Goal: Information Seeking & Learning: Learn about a topic

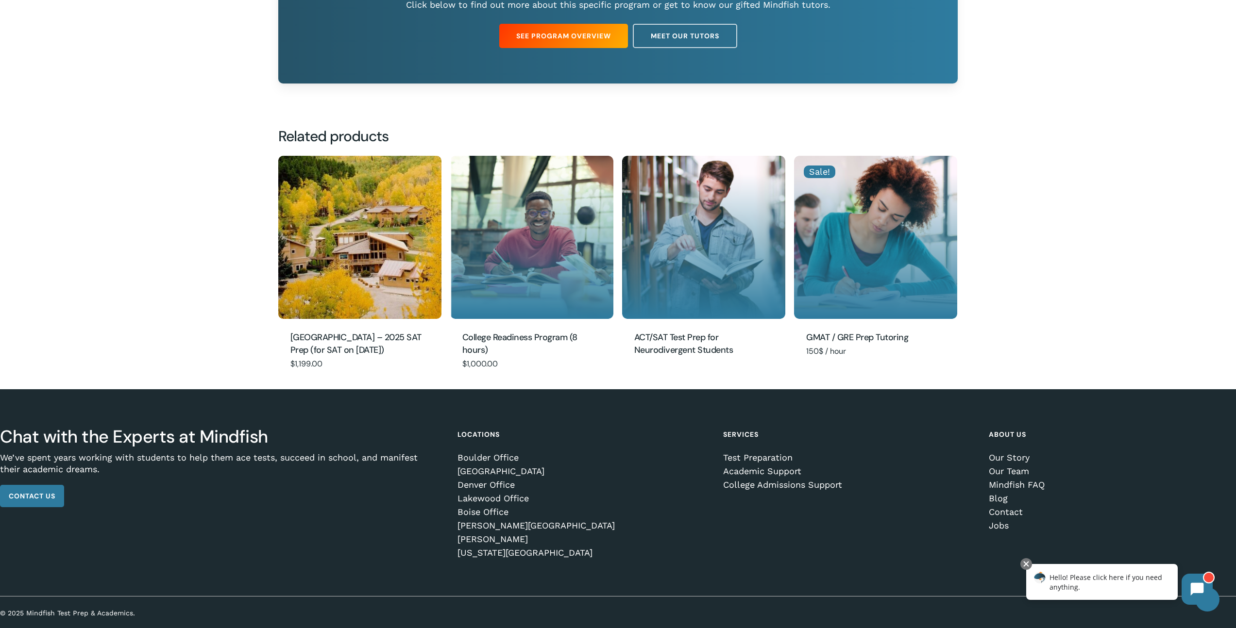
scroll to position [561, 0]
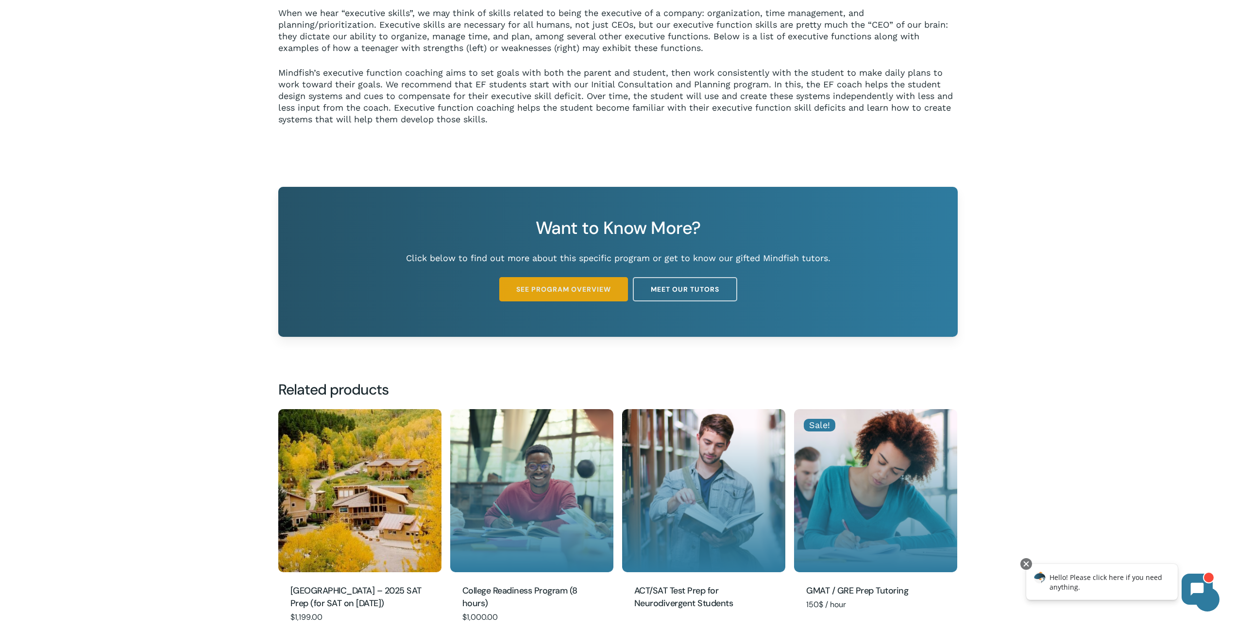
click at [578, 293] on span "See Program Overview" at bounding box center [563, 290] width 95 height 10
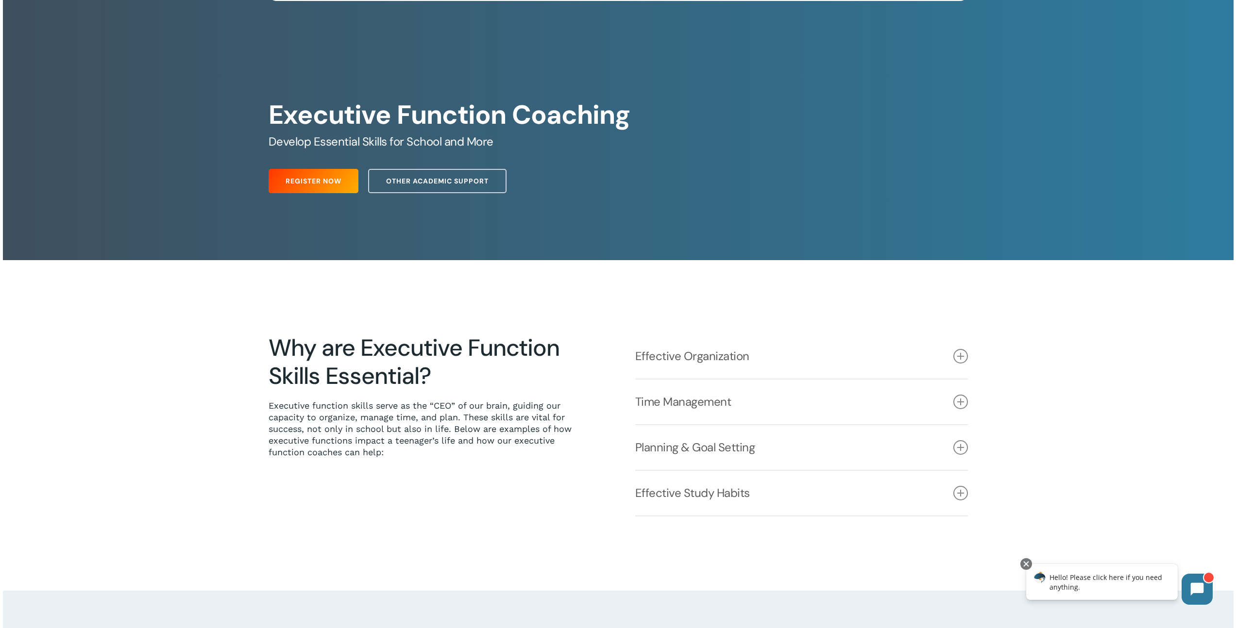
scroll to position [95, 0]
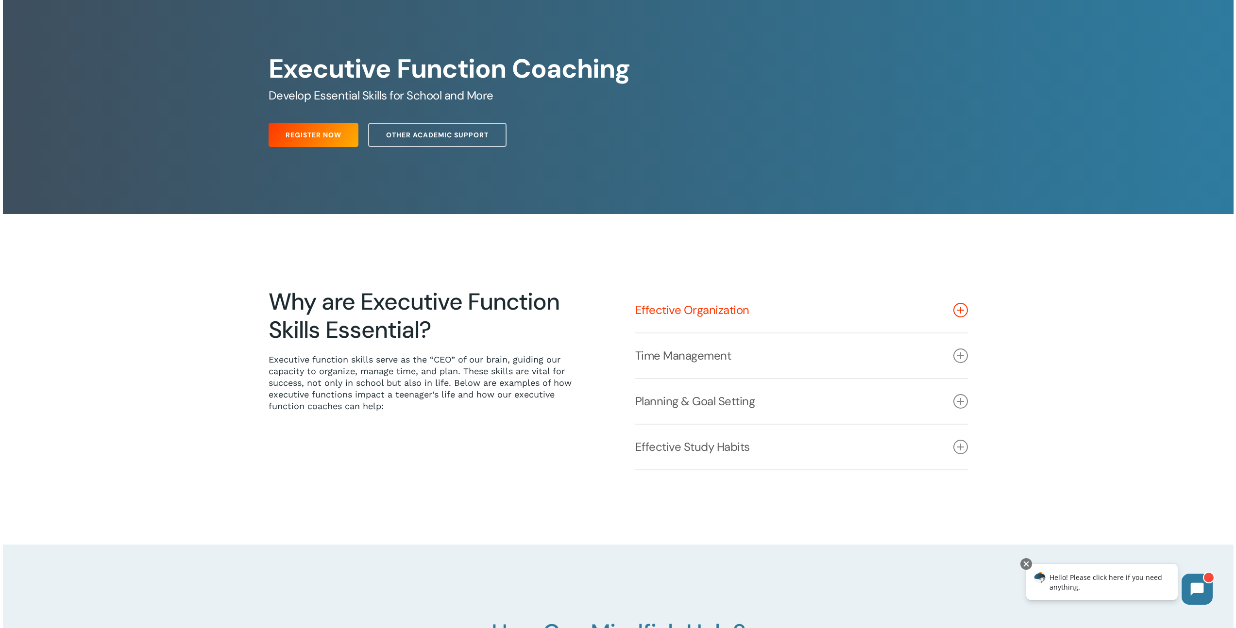
click at [959, 311] on icon at bounding box center [960, 310] width 15 height 15
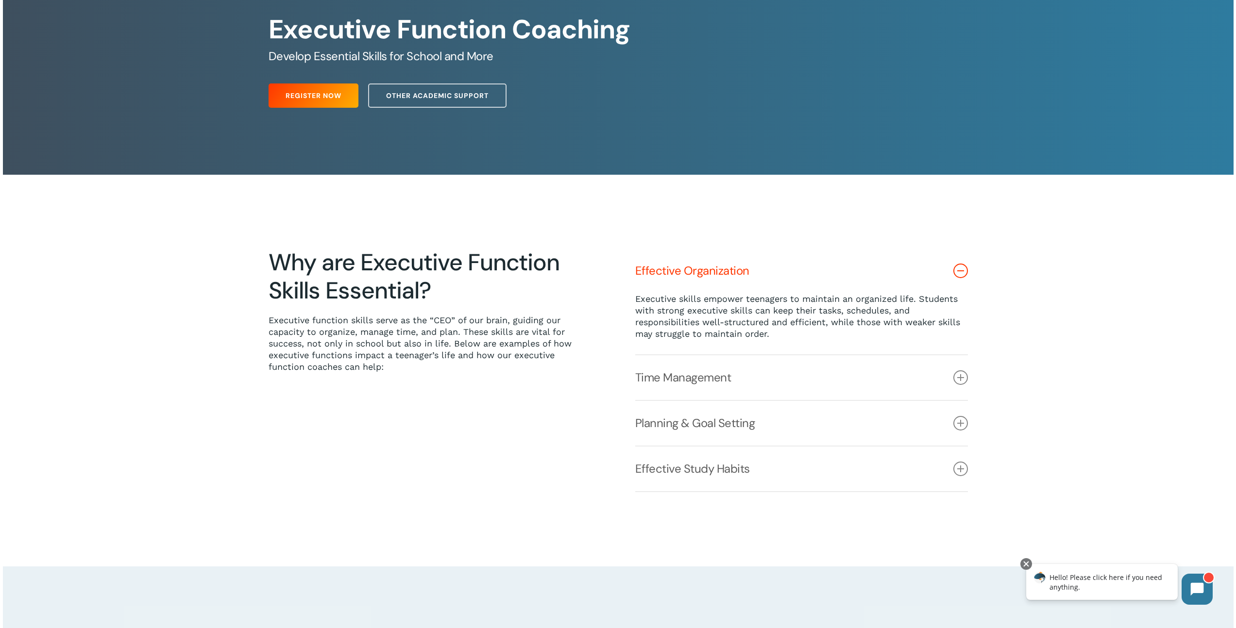
scroll to position [138, 0]
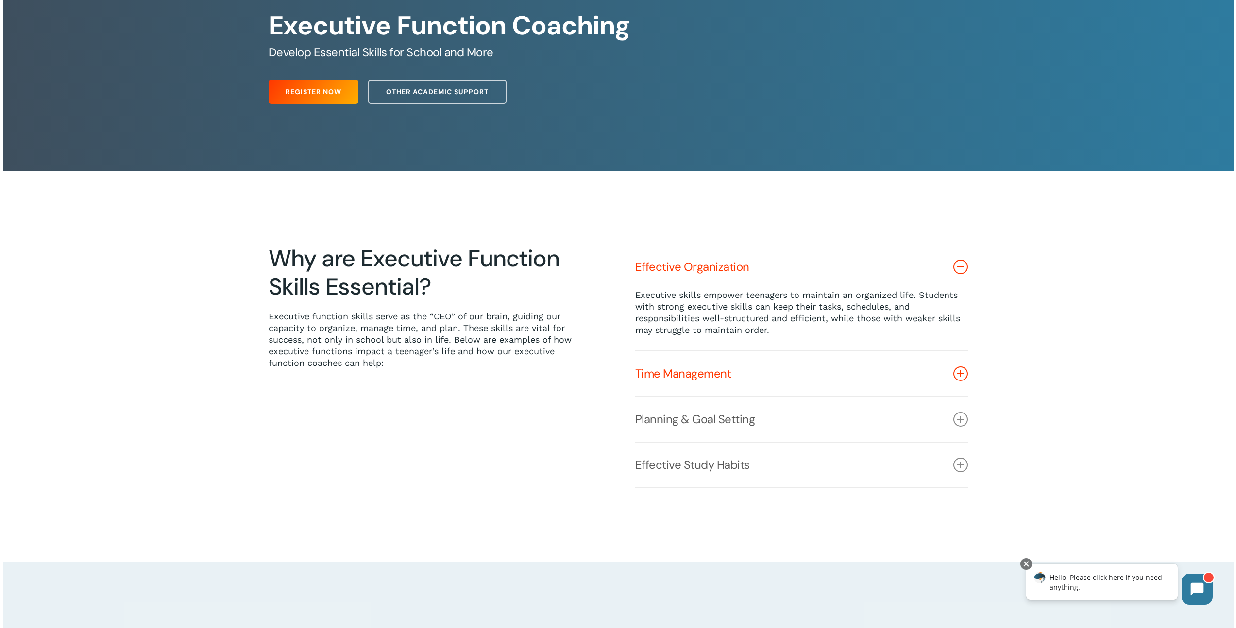
click at [763, 367] on link "Time Management" at bounding box center [801, 374] width 333 height 45
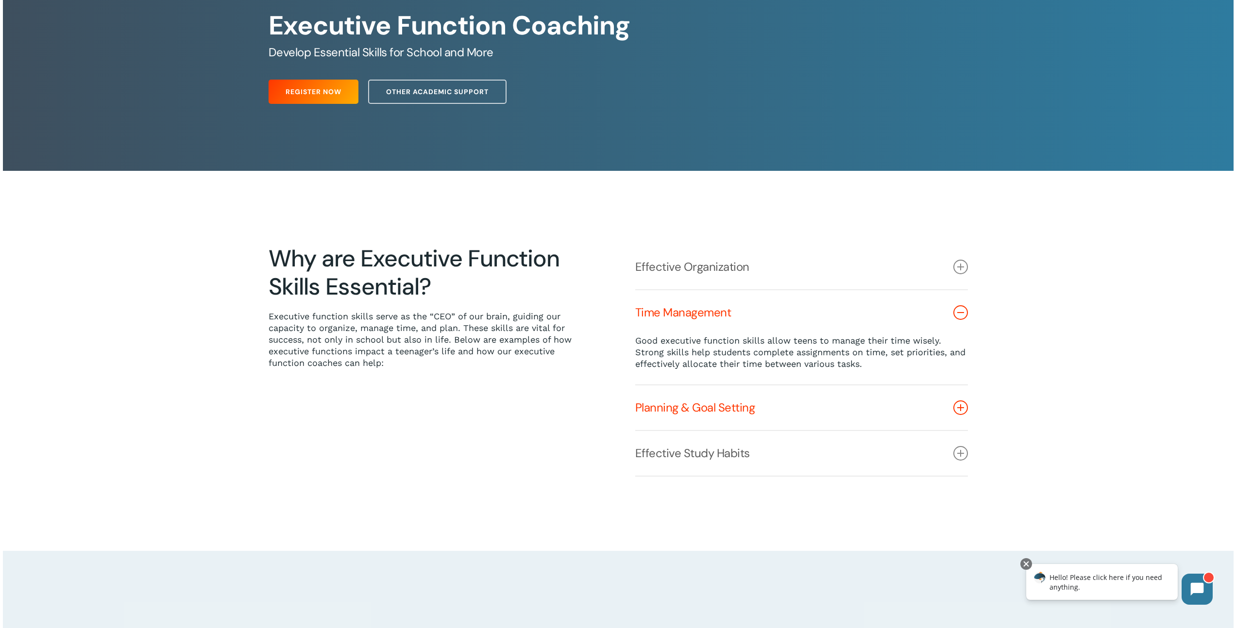
click at [642, 394] on link "Planning & Goal Setting" at bounding box center [801, 408] width 333 height 45
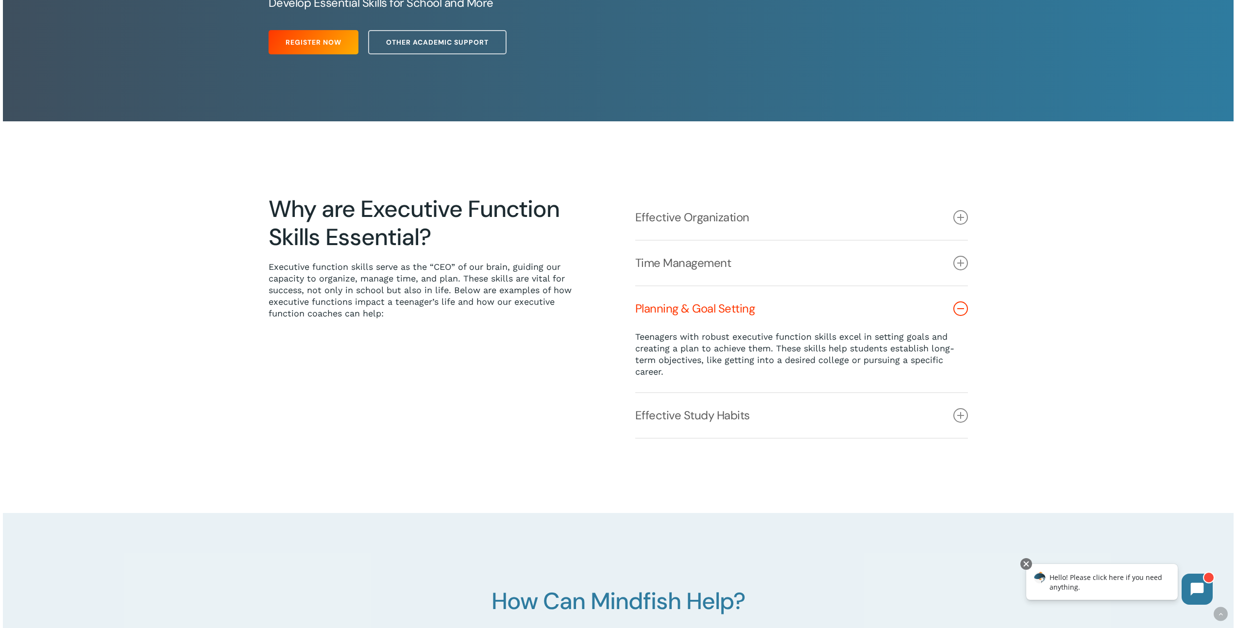
scroll to position [193, 0]
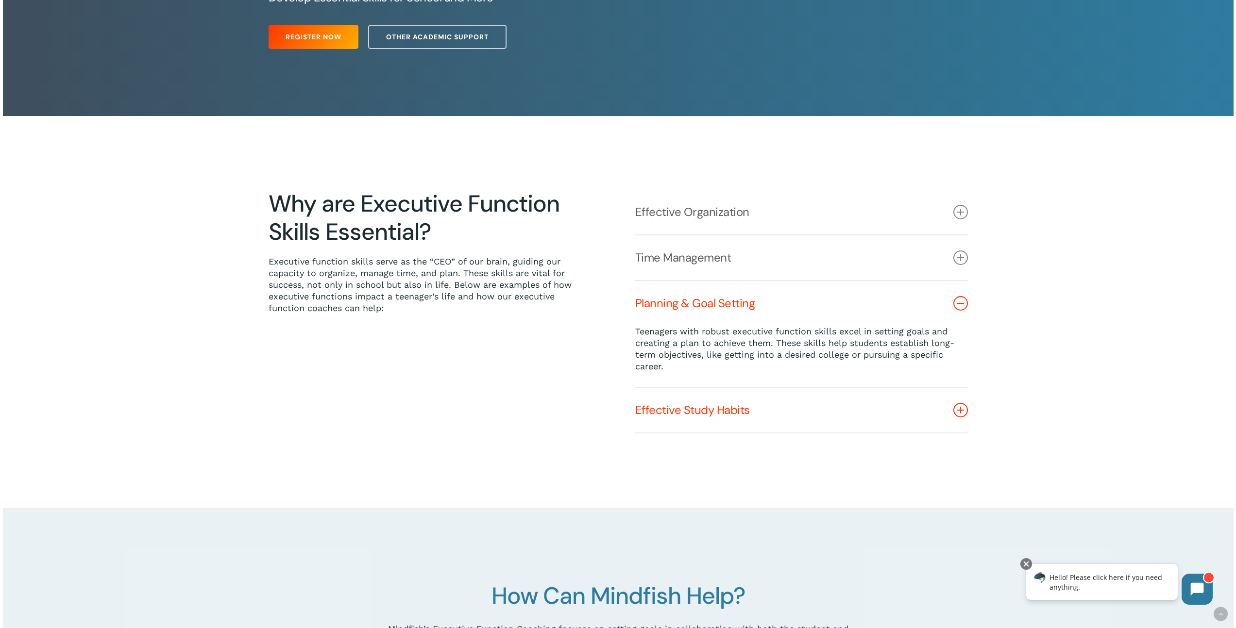
click at [642, 391] on link "Effective Study Habits" at bounding box center [801, 410] width 333 height 45
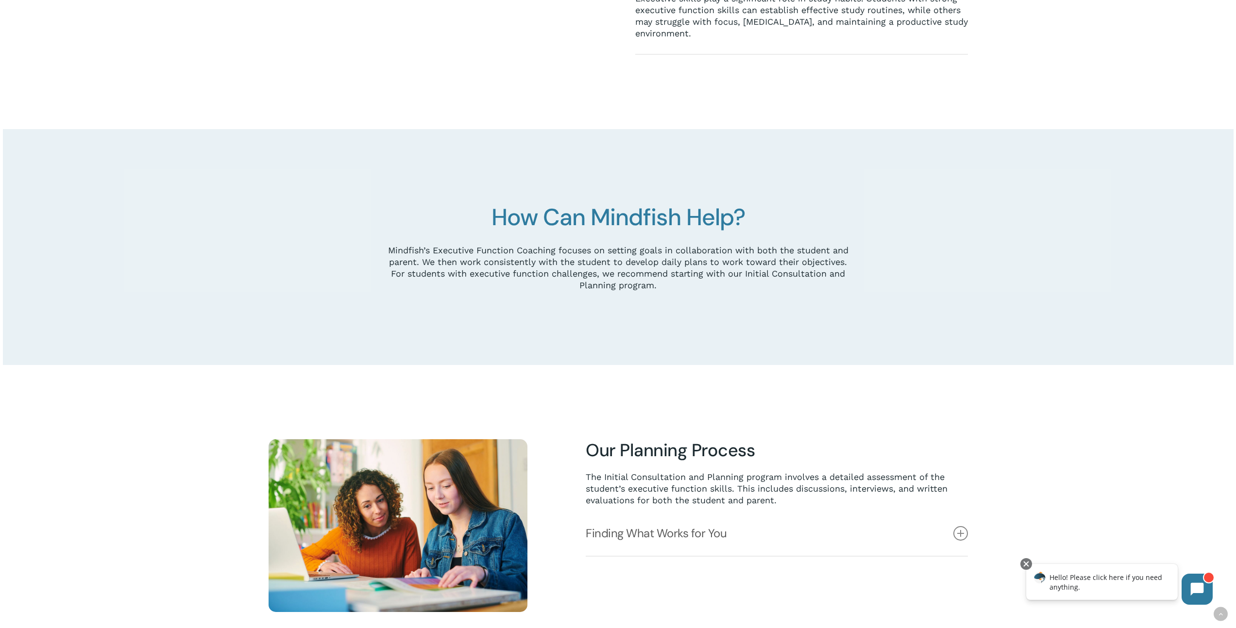
scroll to position [574, 0]
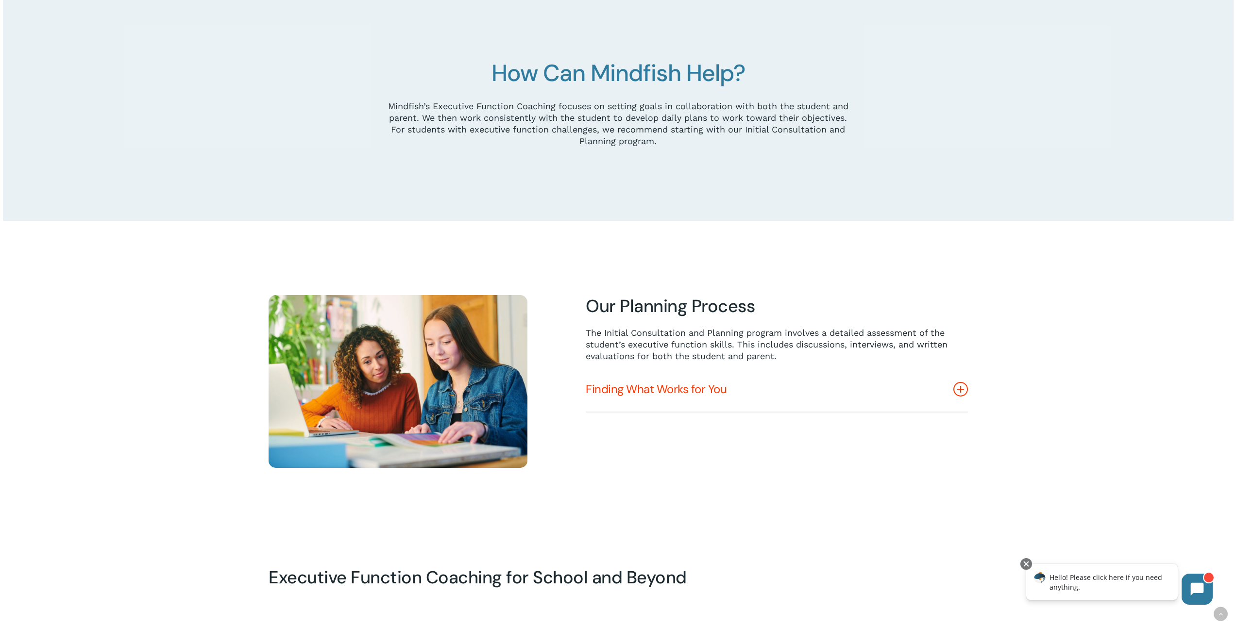
click at [642, 393] on link "Finding What Works for You" at bounding box center [777, 389] width 382 height 45
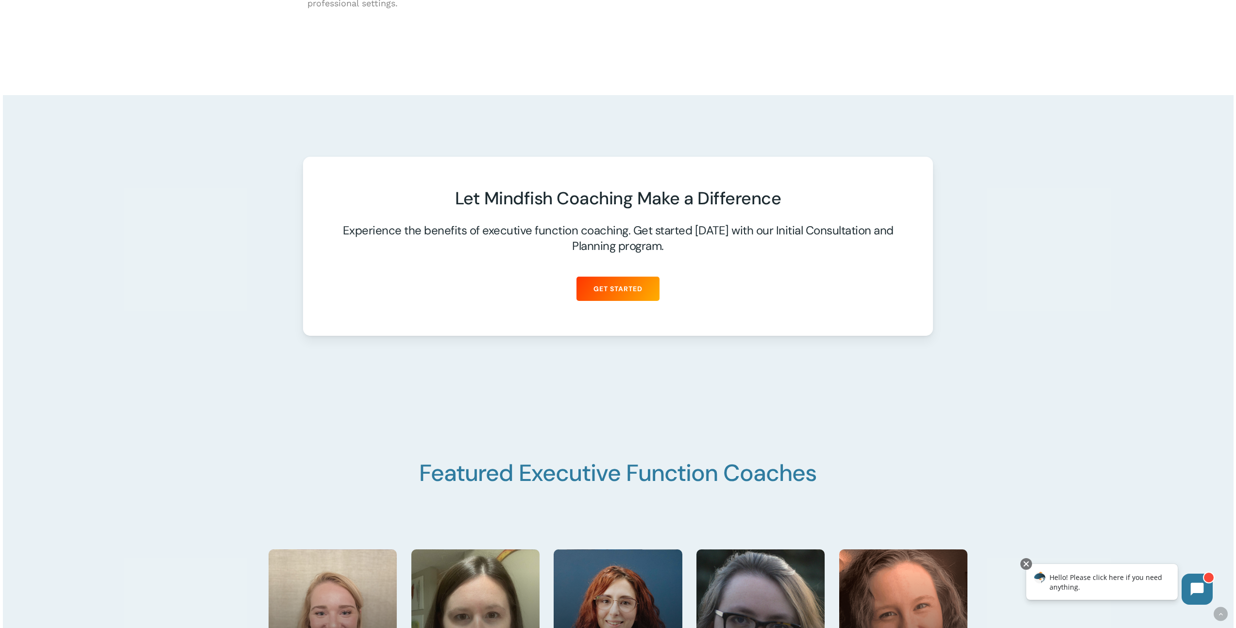
scroll to position [1560, 0]
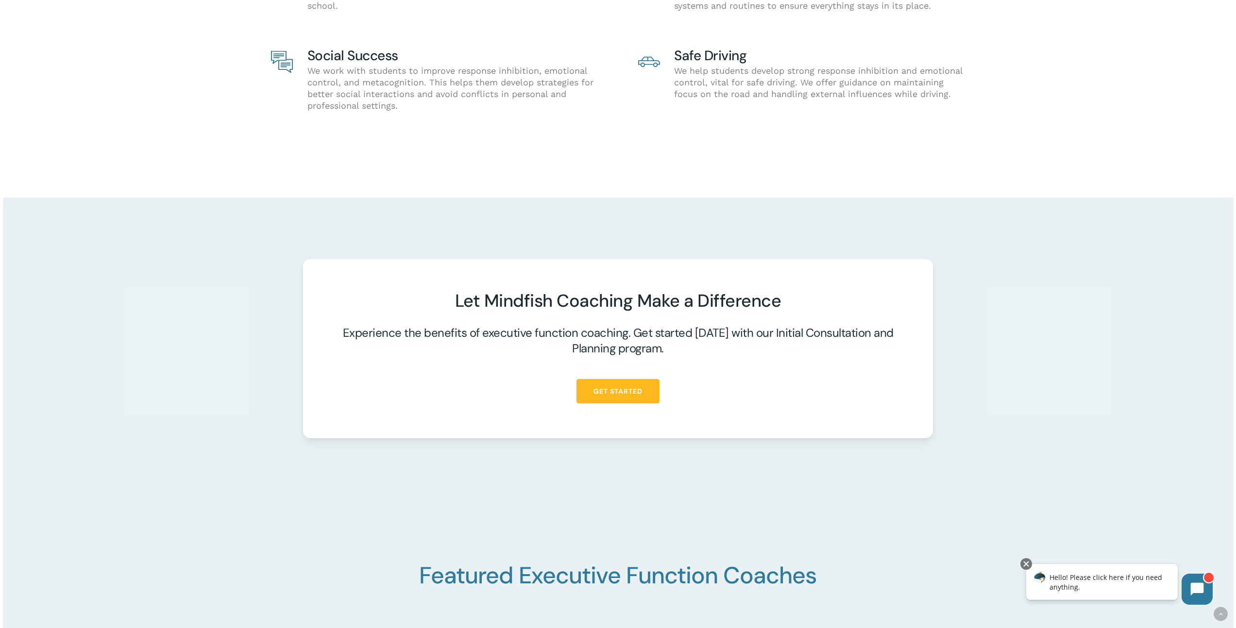
click at [617, 394] on span "Get Started" at bounding box center [617, 392] width 49 height 10
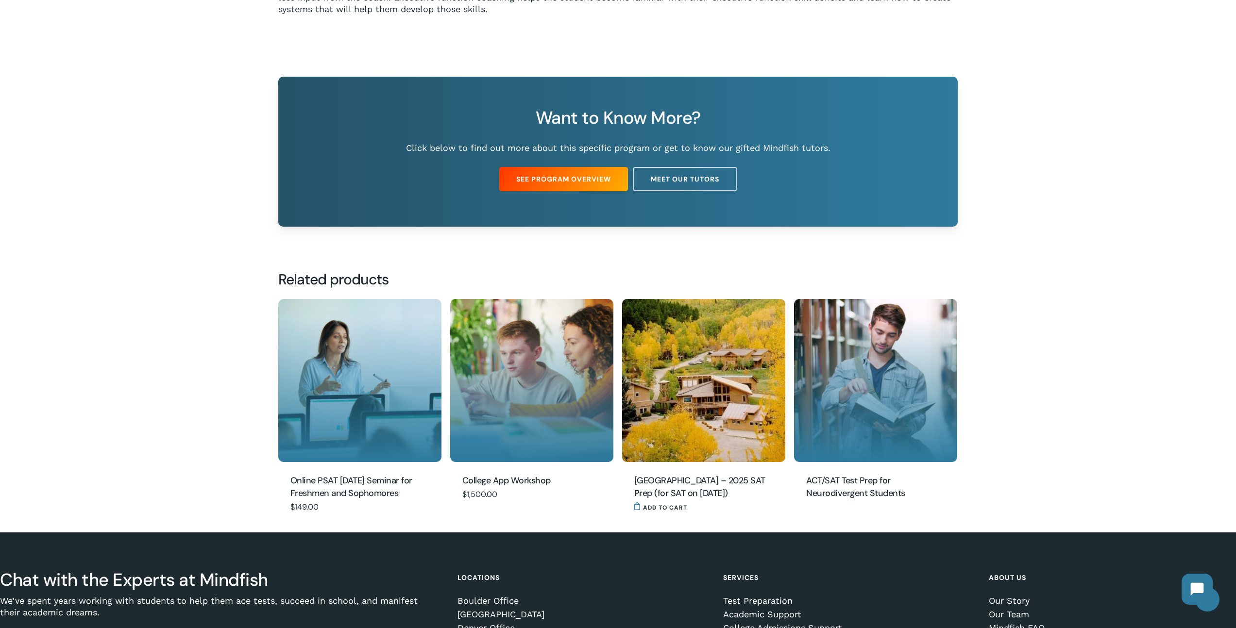
scroll to position [733, 0]
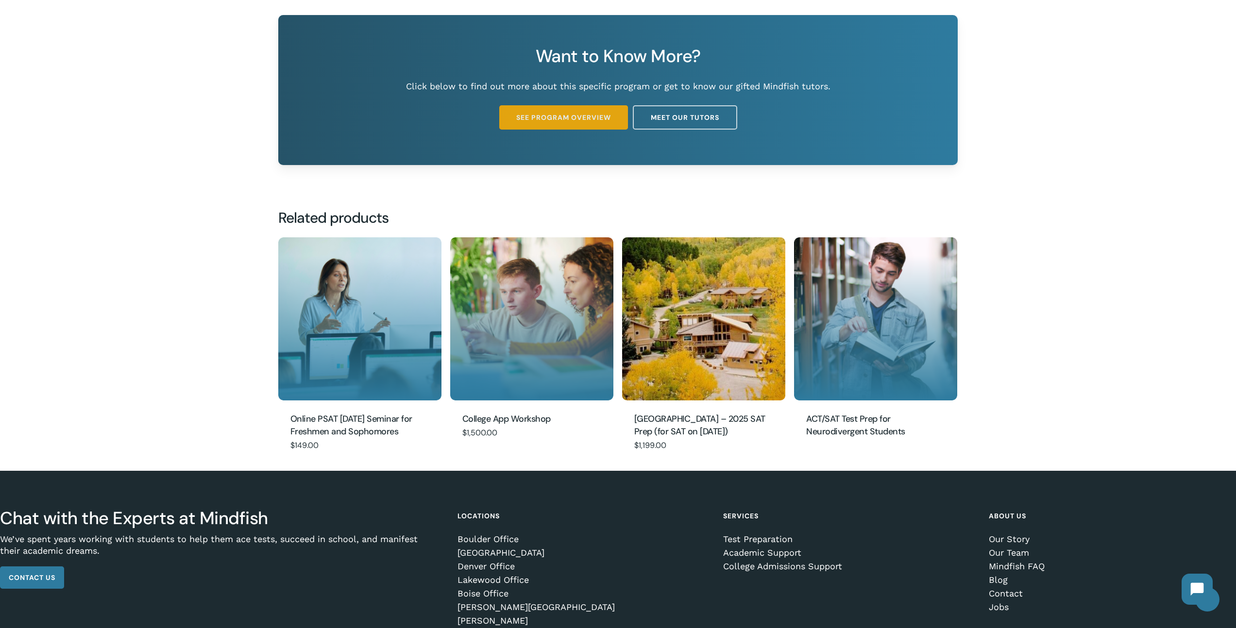
click at [583, 114] on span "See Program Overview" at bounding box center [563, 118] width 95 height 10
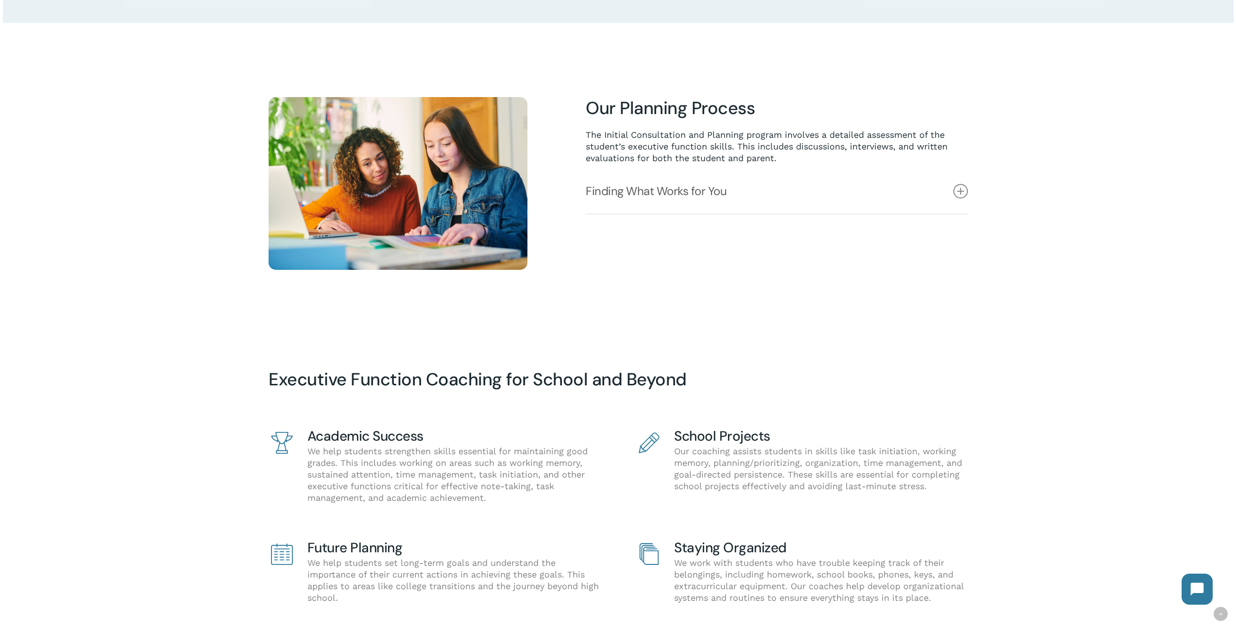
scroll to position [895, 0]
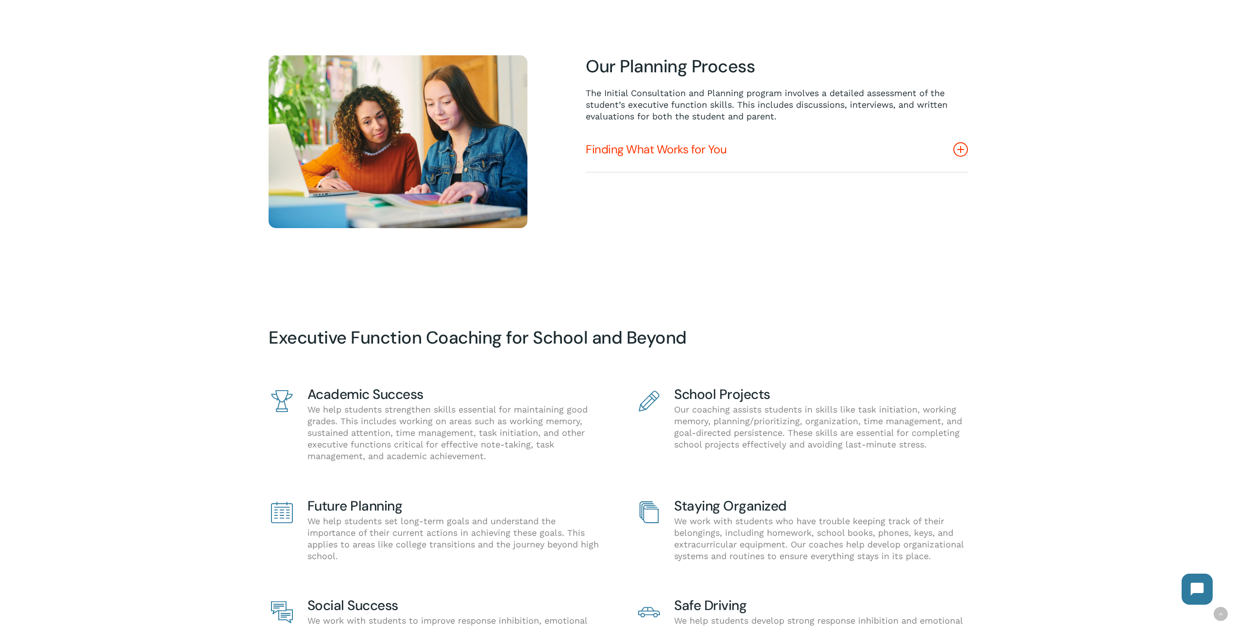
click at [651, 142] on link "Finding What Works for You" at bounding box center [777, 149] width 382 height 45
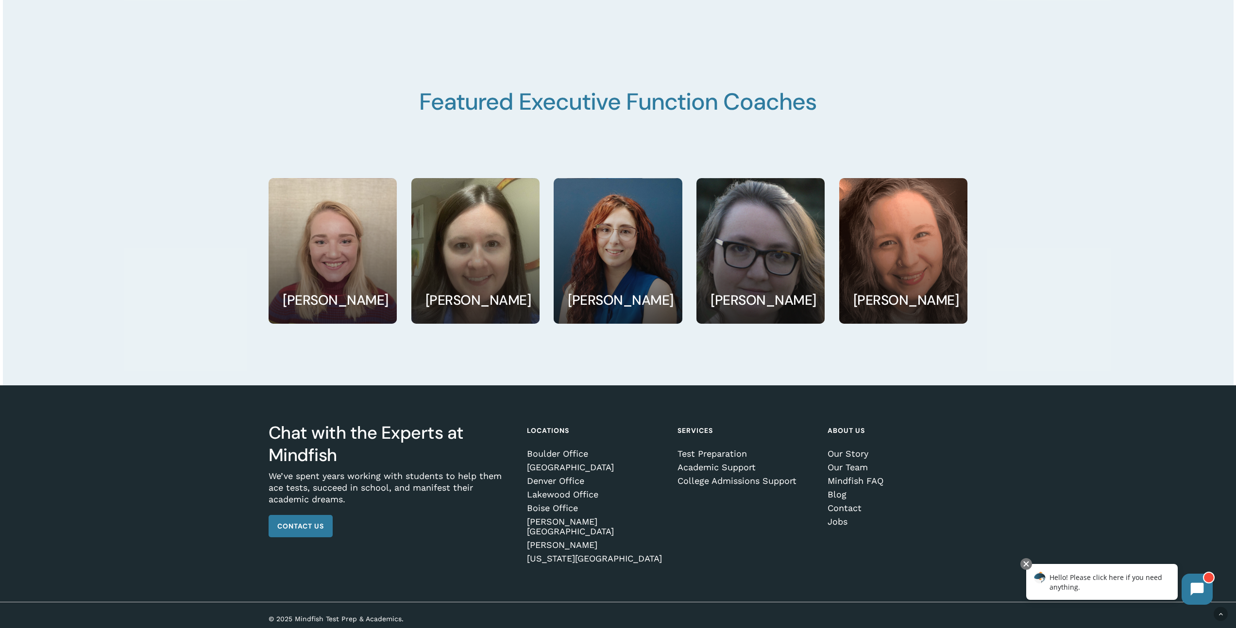
scroll to position [1975, 0]
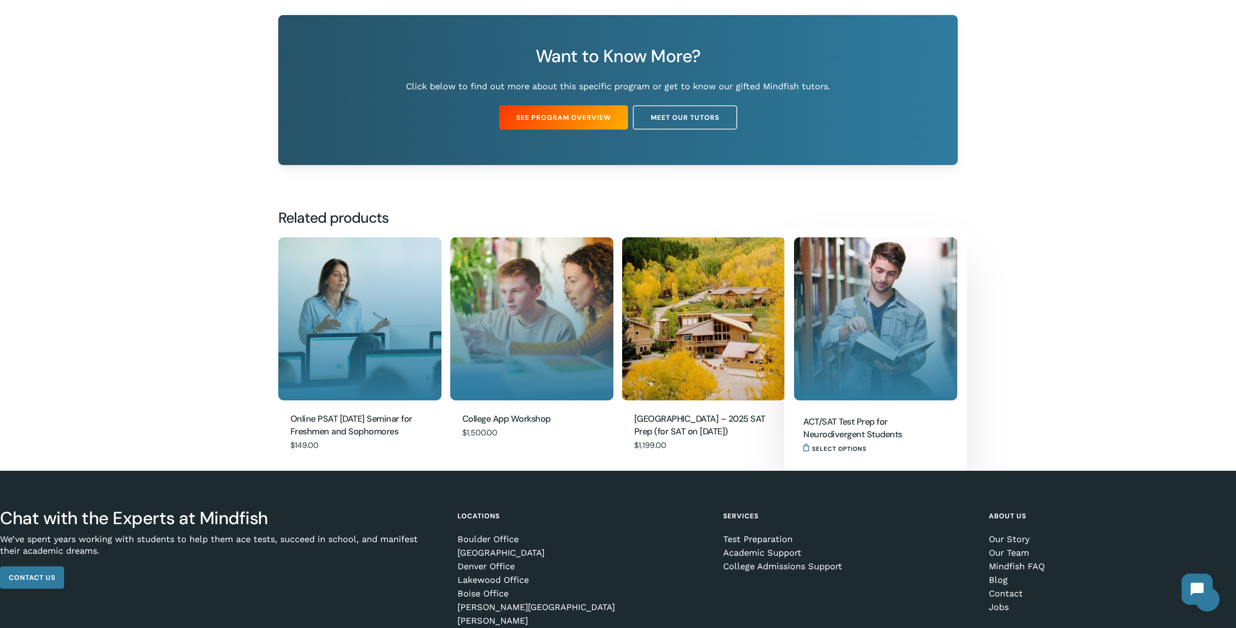
click at [878, 356] on img "ACT/SAT Test Prep for Neurodivergent Students" at bounding box center [875, 318] width 163 height 163
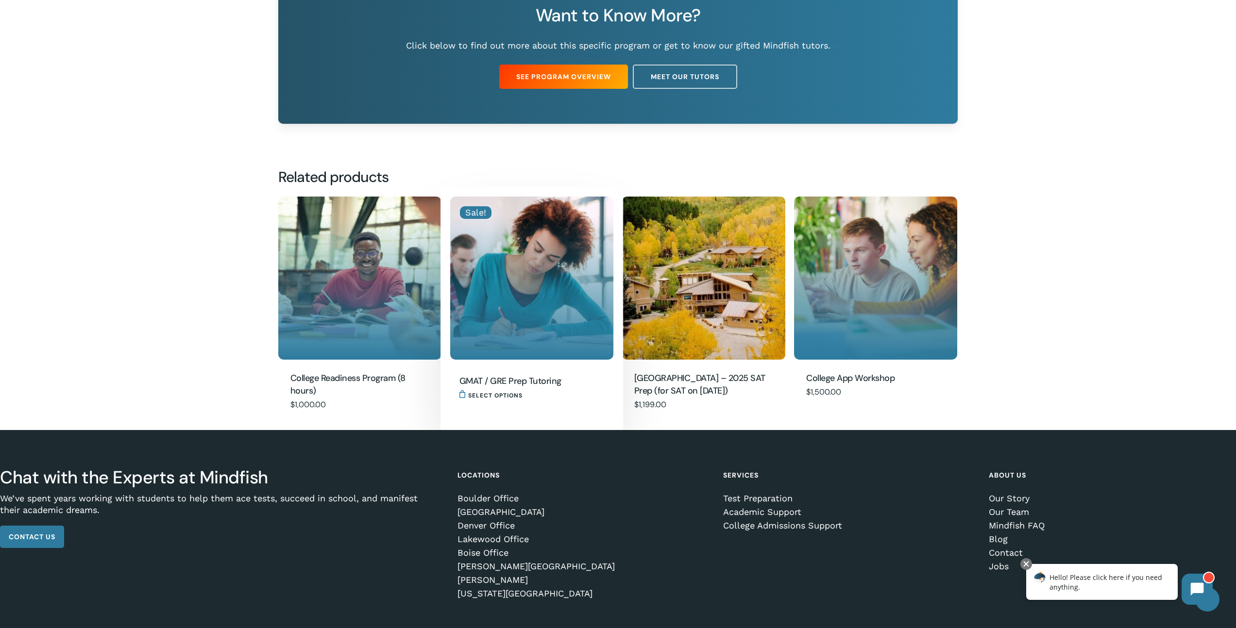
scroll to position [863, 0]
